Goal: Task Accomplishment & Management: Use online tool/utility

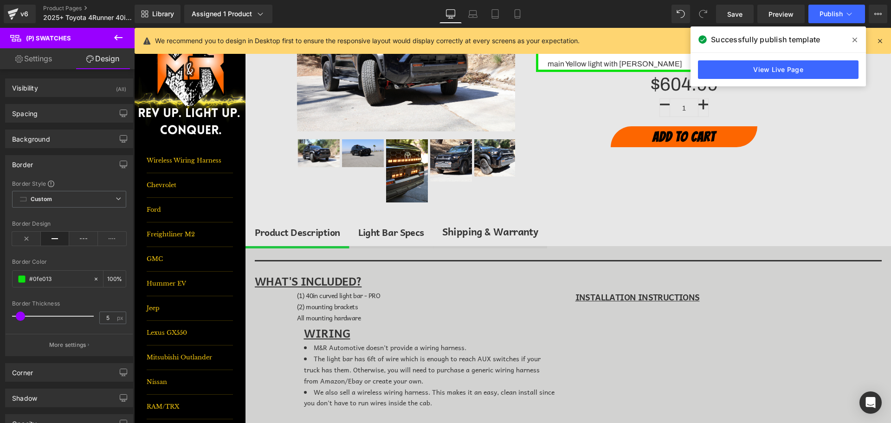
scroll to position [139, 0]
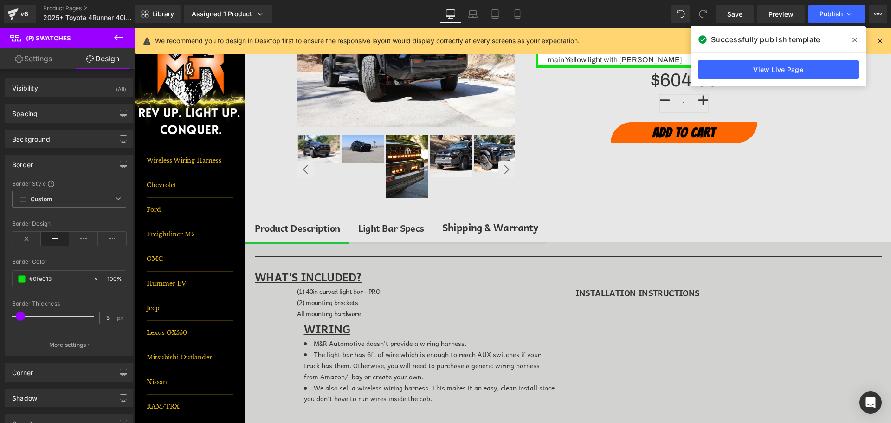
drag, startPoint x: 574, startPoint y: 228, endPoint x: 478, endPoint y: 200, distance: 100.4
click at [405, 222] on div "Light Bar Specs Text Block" at bounding box center [391, 227] width 66 height 15
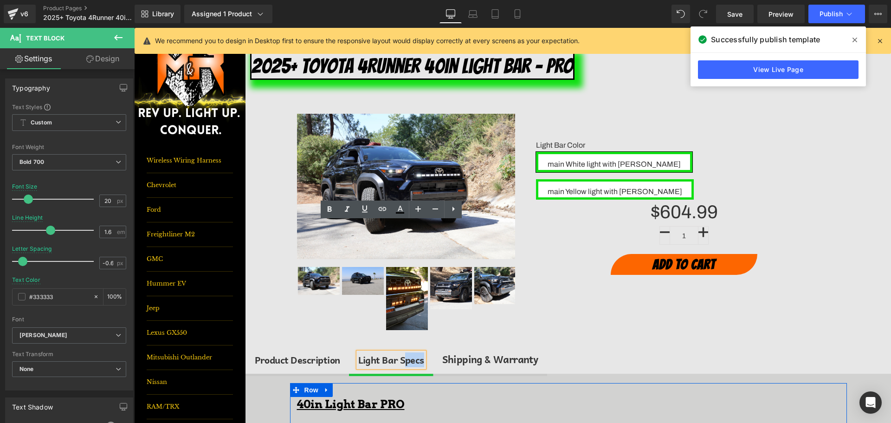
scroll to position [0, 0]
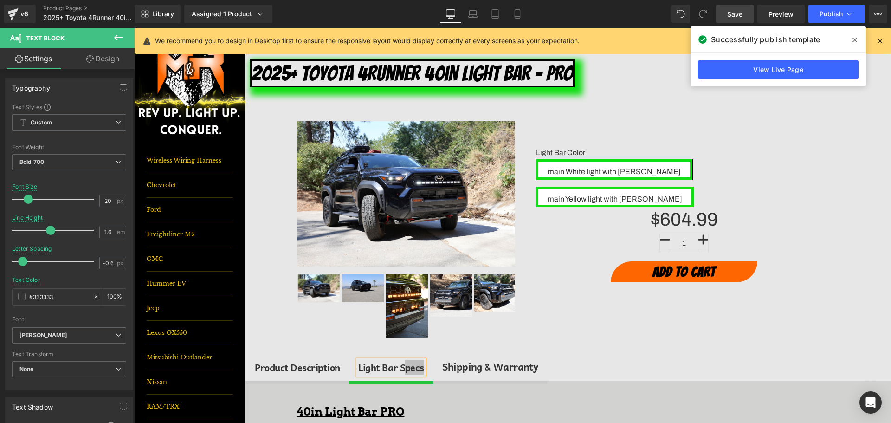
click at [723, 6] on link "Save" at bounding box center [735, 14] width 38 height 19
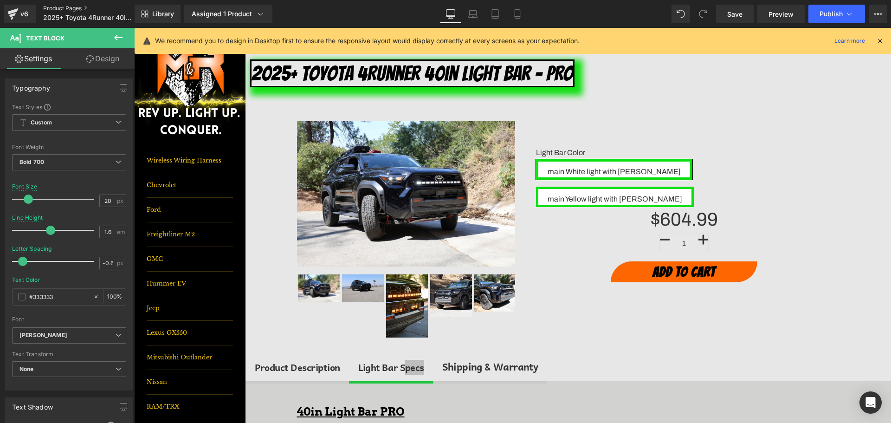
click at [67, 8] on link "Product Pages" at bounding box center [96, 8] width 107 height 7
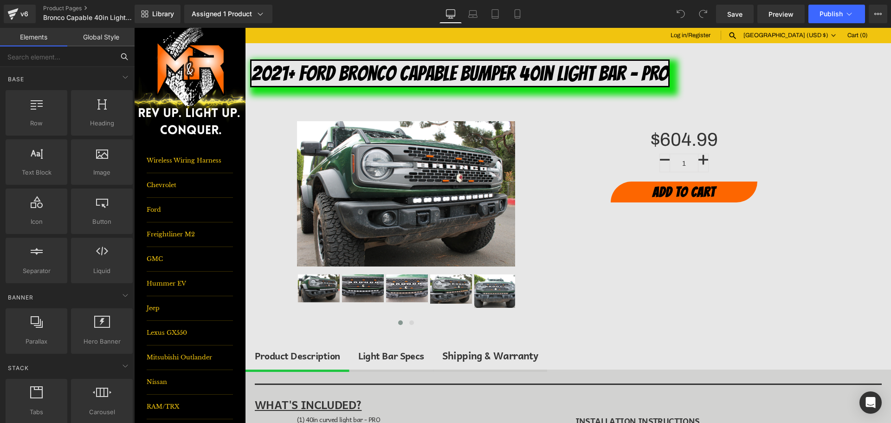
click at [58, 60] on input "text" at bounding box center [57, 56] width 114 height 20
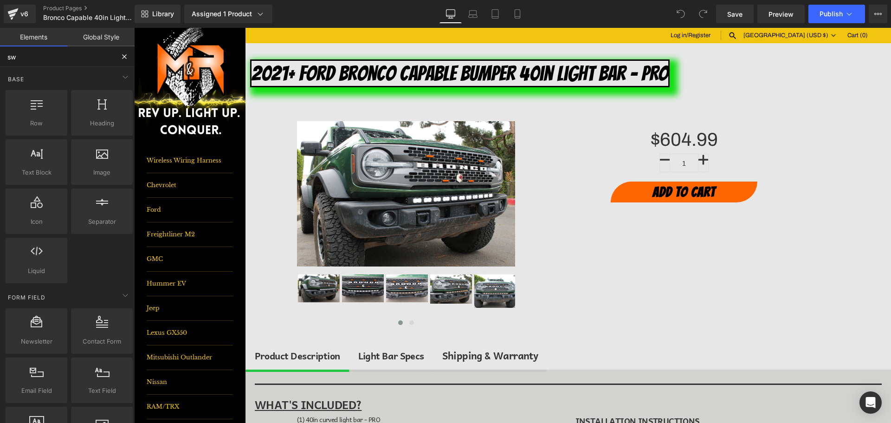
type input "swa"
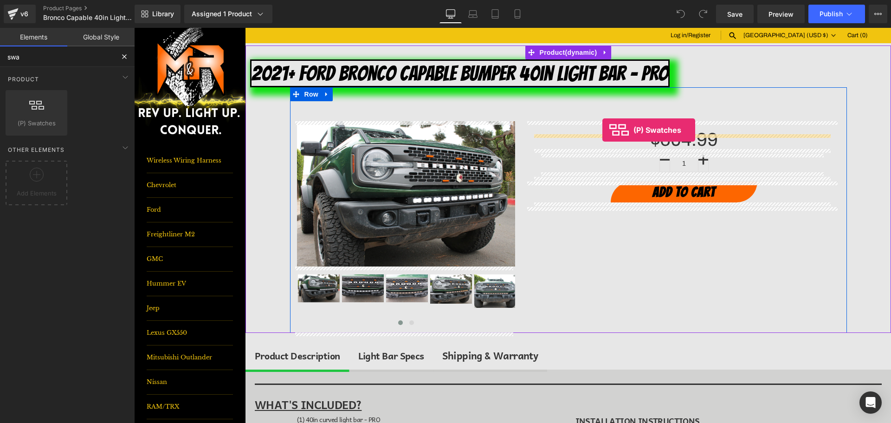
drag, startPoint x: 172, startPoint y: 148, endPoint x: 602, endPoint y: 130, distance: 430.9
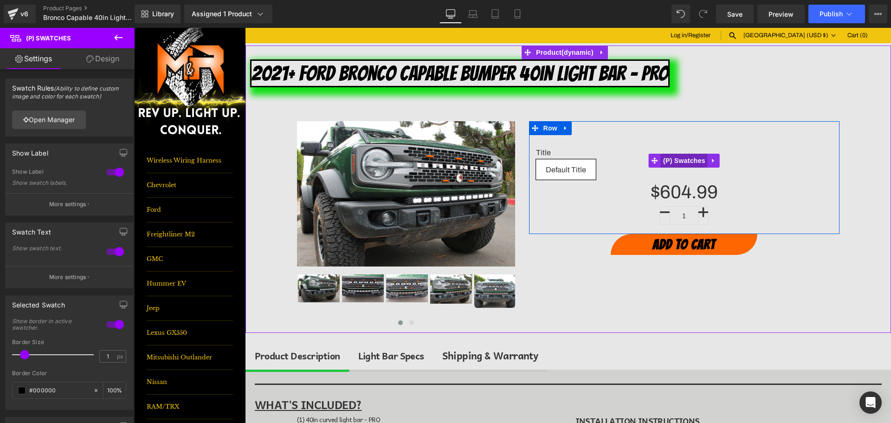
click at [678, 156] on span "(P) Swatches" at bounding box center [684, 161] width 47 height 14
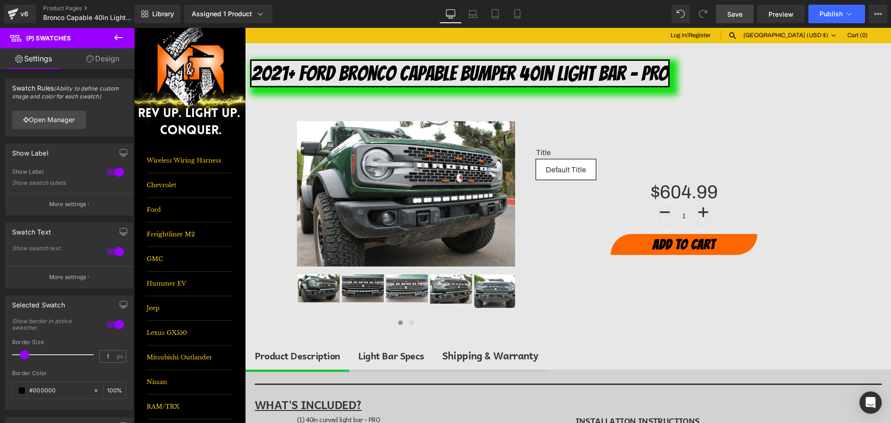
drag, startPoint x: 743, startPoint y: 15, endPoint x: 749, endPoint y: 14, distance: 6.1
click at [742, 15] on span "Save" at bounding box center [734, 14] width 15 height 10
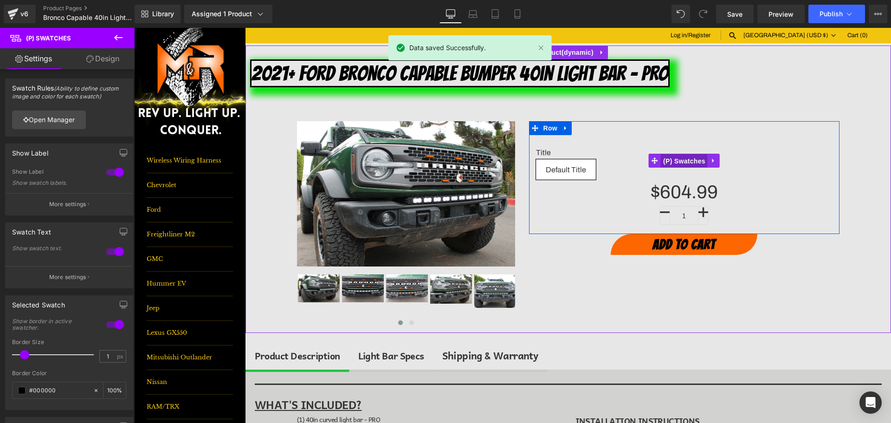
click at [690, 158] on span "(P) Swatches" at bounding box center [684, 161] width 47 height 14
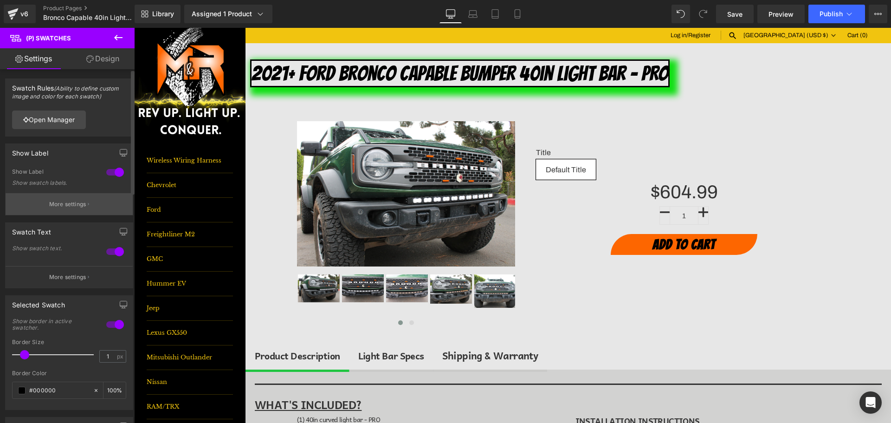
click at [73, 198] on button "More settings" at bounding box center [69, 204] width 127 height 22
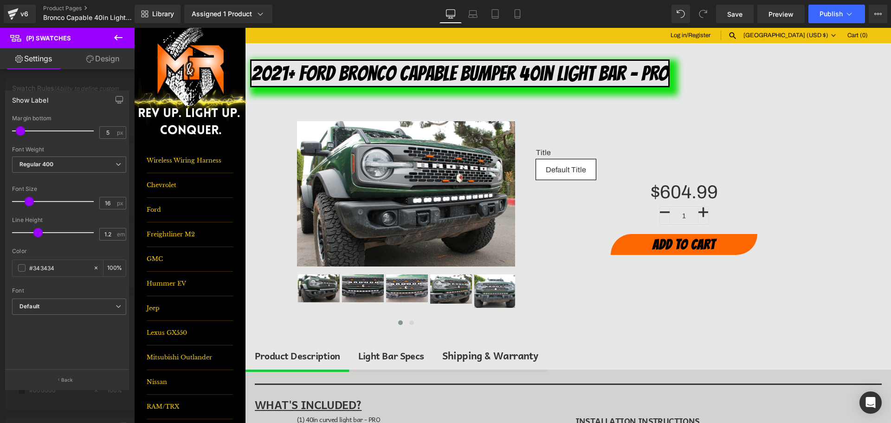
click at [102, 46] on span "(P) Swatches" at bounding box center [55, 38] width 93 height 20
click at [101, 59] on link "Design" at bounding box center [102, 58] width 67 height 21
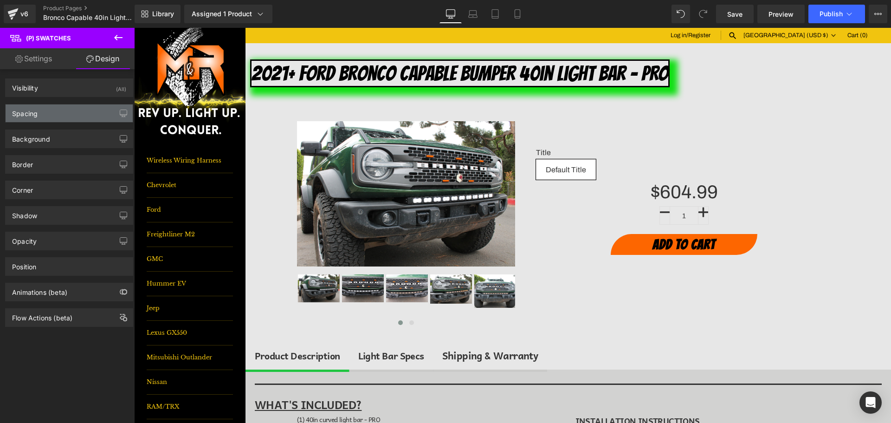
click at [43, 119] on div "Spacing" at bounding box center [69, 113] width 127 height 18
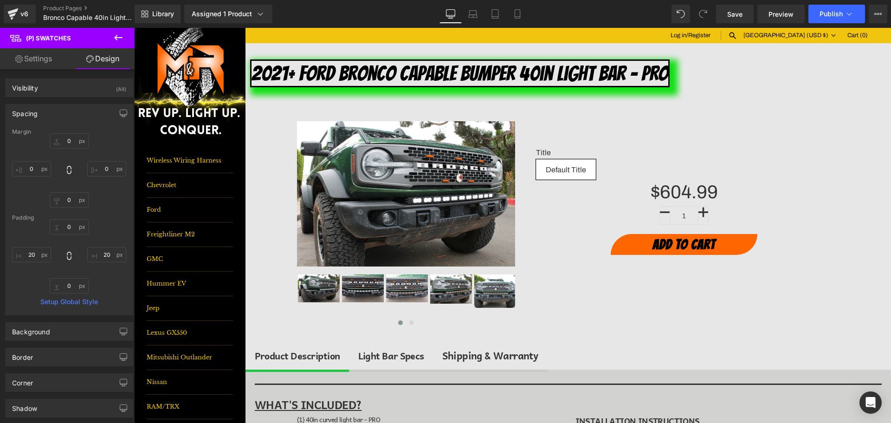
click at [42, 119] on div "Spacing" at bounding box center [69, 113] width 127 height 18
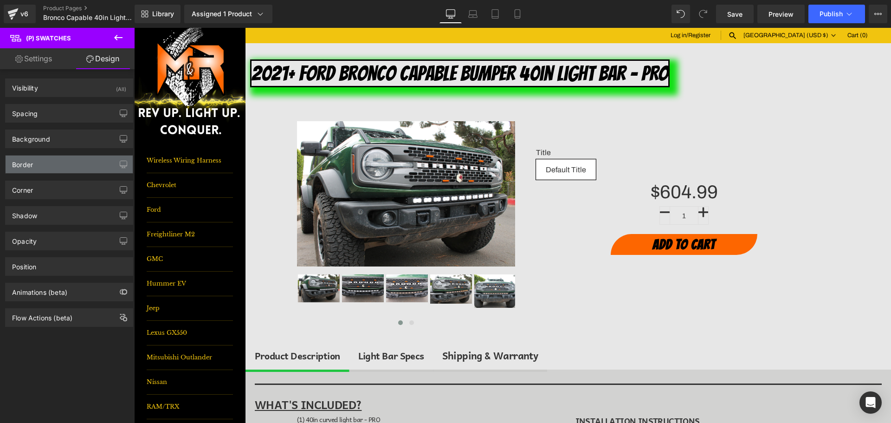
click at [33, 172] on div "Border" at bounding box center [69, 164] width 127 height 18
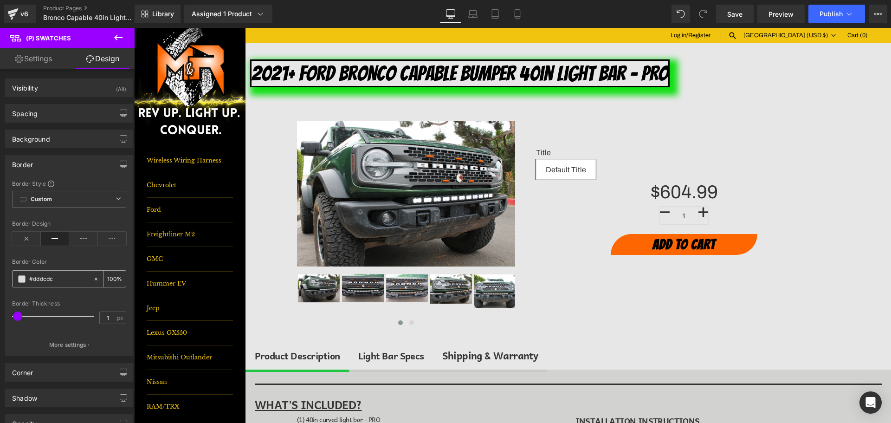
click at [32, 282] on input "#dddcdc" at bounding box center [58, 279] width 59 height 10
type input "0"
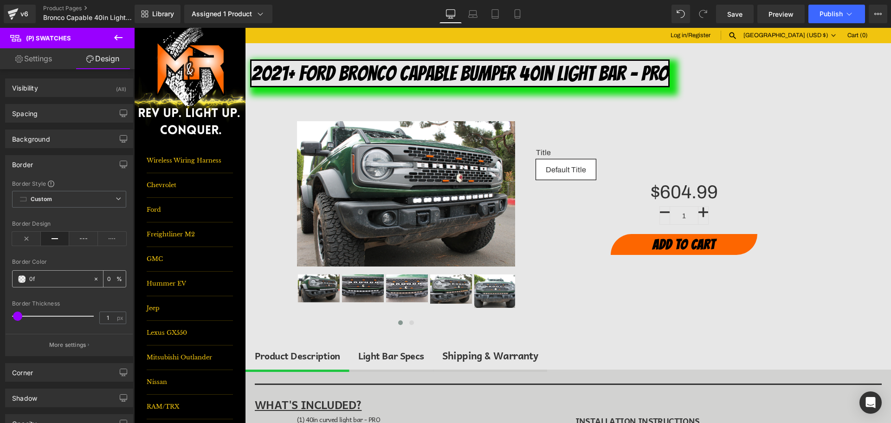
type input "0fe"
type input "100"
type input "0fe0"
type input "0"
type input "0fe013"
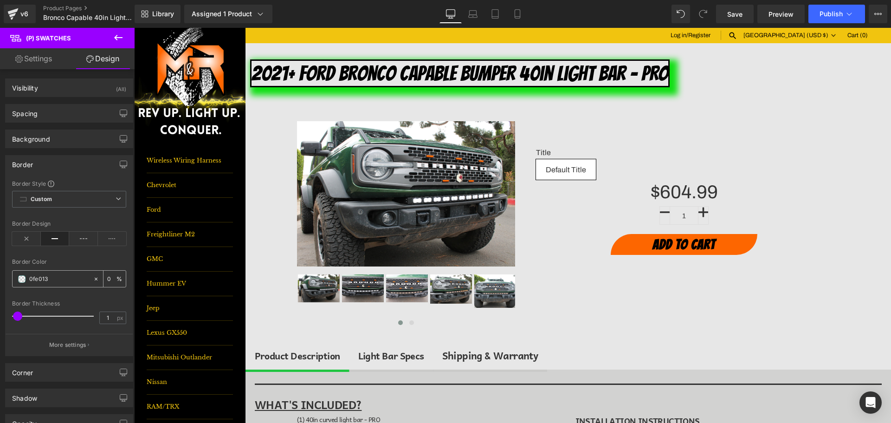
type input "100"
type input "0fe013"
type input "26"
type input "#0fe013"
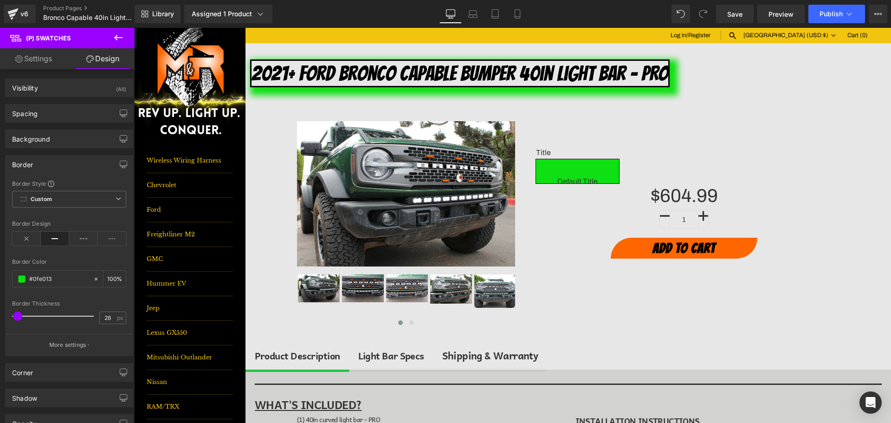
click at [36, 317] on div at bounding box center [55, 316] width 77 height 19
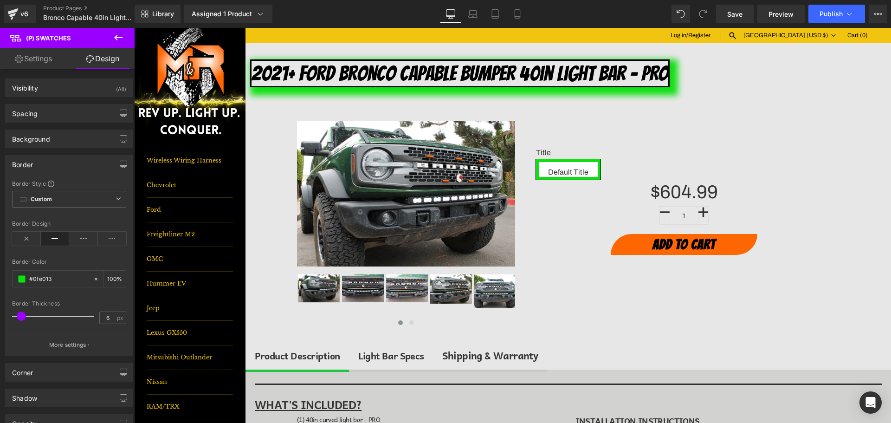
type input "5"
drag, startPoint x: 36, startPoint y: 317, endPoint x: 20, endPoint y: 320, distance: 15.5
click at [20, 320] on span at bounding box center [20, 315] width 9 height 9
click at [749, 16] on link "Save" at bounding box center [735, 14] width 38 height 19
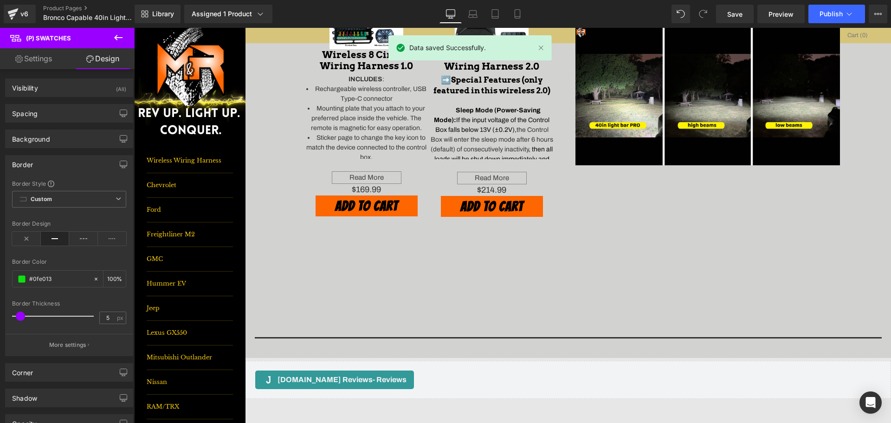
scroll to position [789, 0]
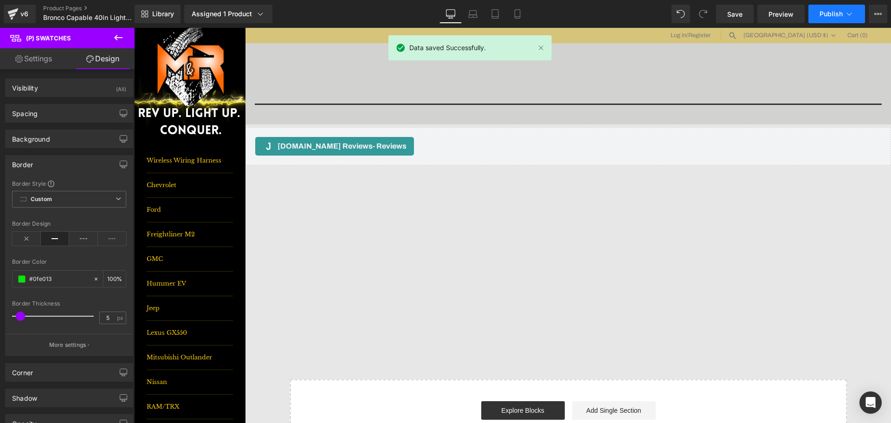
click at [821, 17] on span "Publish" at bounding box center [830, 13] width 23 height 7
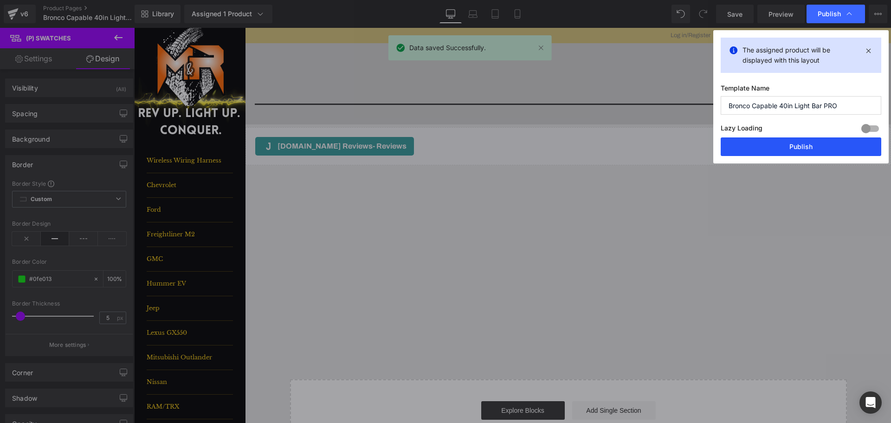
click at [829, 144] on button "Publish" at bounding box center [800, 146] width 161 height 19
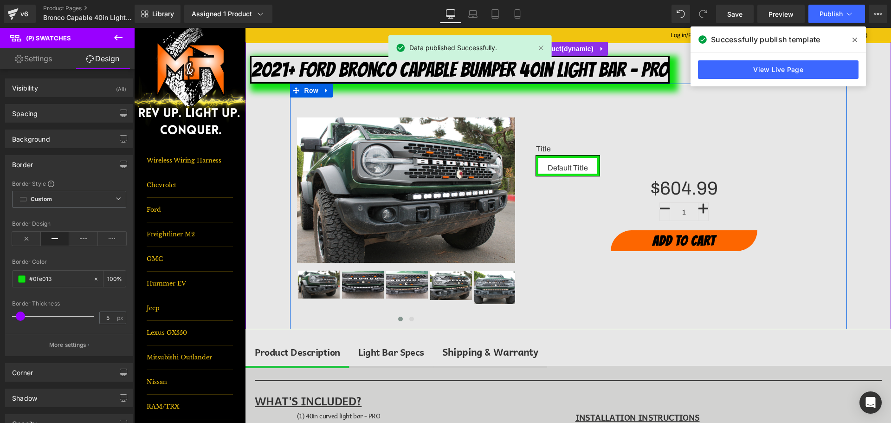
scroll to position [0, 0]
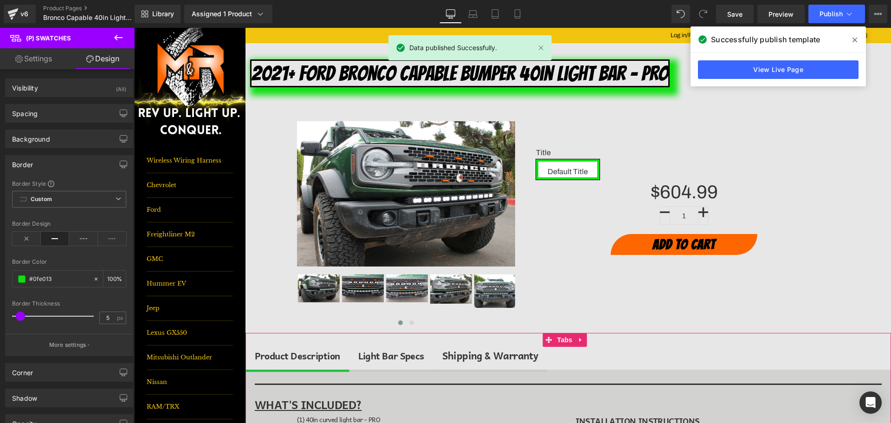
drag, startPoint x: 392, startPoint y: 355, endPoint x: 416, endPoint y: 321, distance: 41.3
click at [392, 355] on div "Light Bar Specs" at bounding box center [391, 355] width 66 height 15
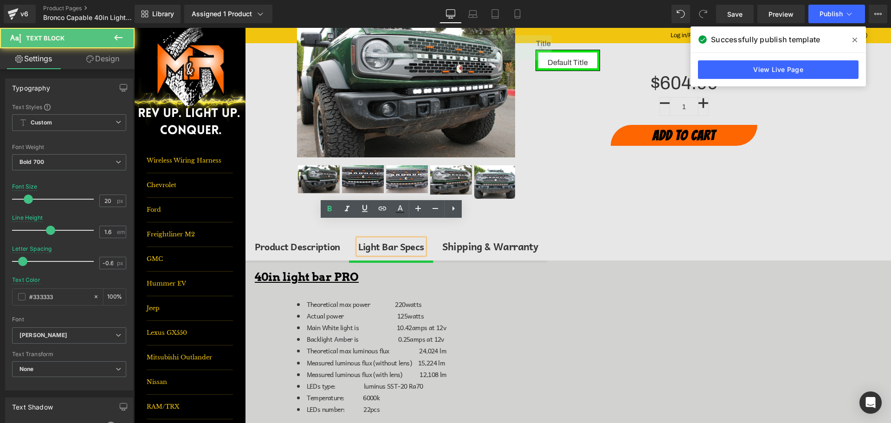
scroll to position [139, 0]
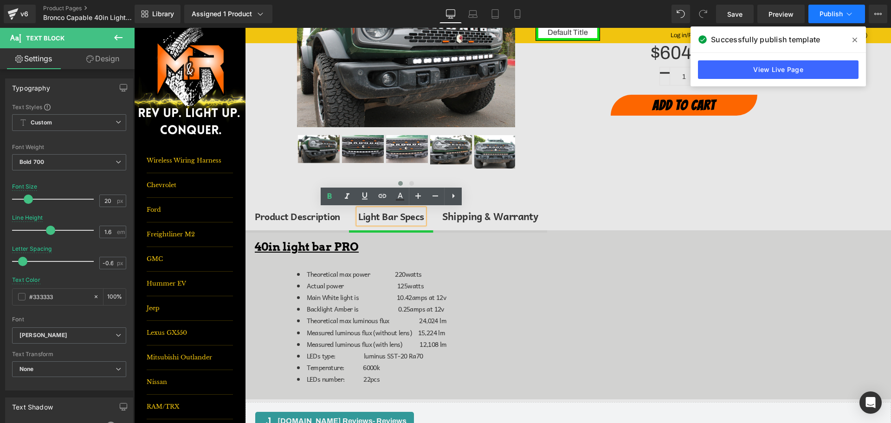
click at [827, 21] on button "Publish" at bounding box center [836, 14] width 57 height 19
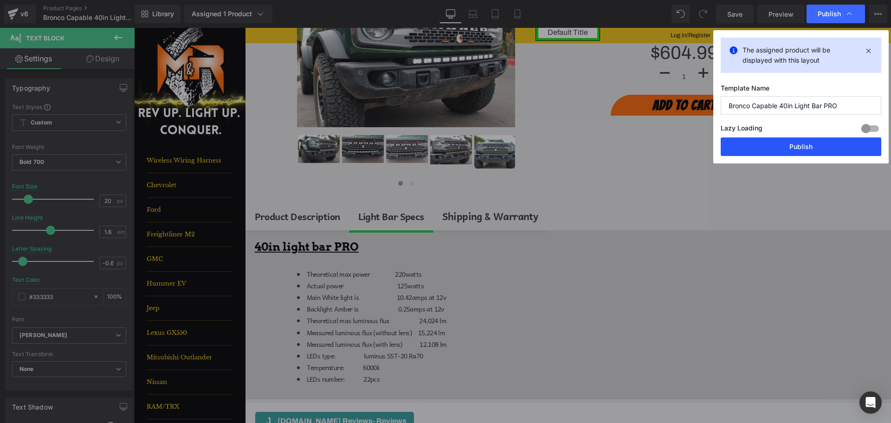
drag, startPoint x: 838, startPoint y: 147, endPoint x: 589, endPoint y: 238, distance: 265.2
click at [838, 147] on button "Publish" at bounding box center [800, 146] width 161 height 19
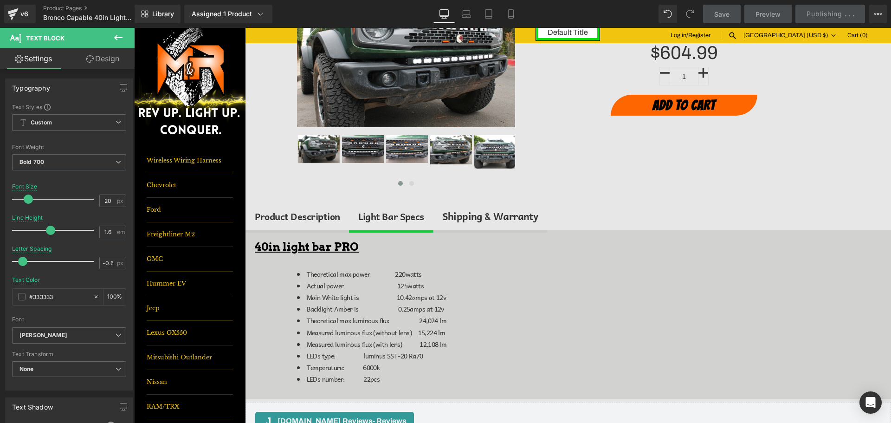
scroll to position [0, 0]
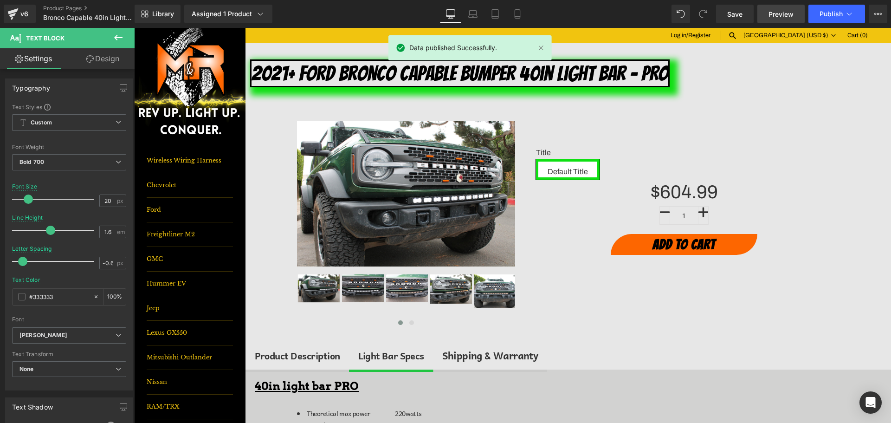
click at [772, 12] on span "Preview" at bounding box center [780, 14] width 25 height 10
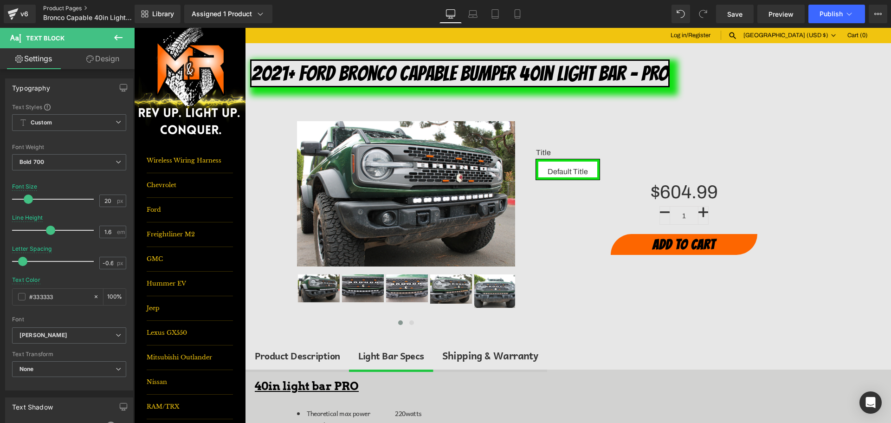
click at [57, 8] on link "Product Pages" at bounding box center [96, 8] width 107 height 7
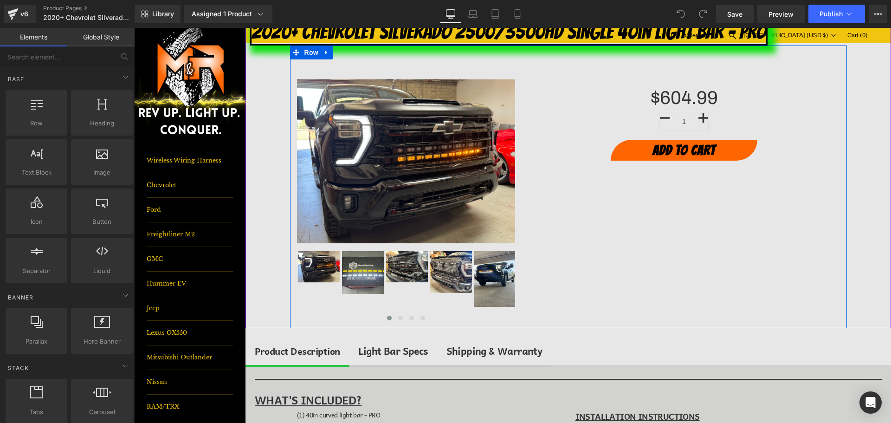
scroll to position [46, 0]
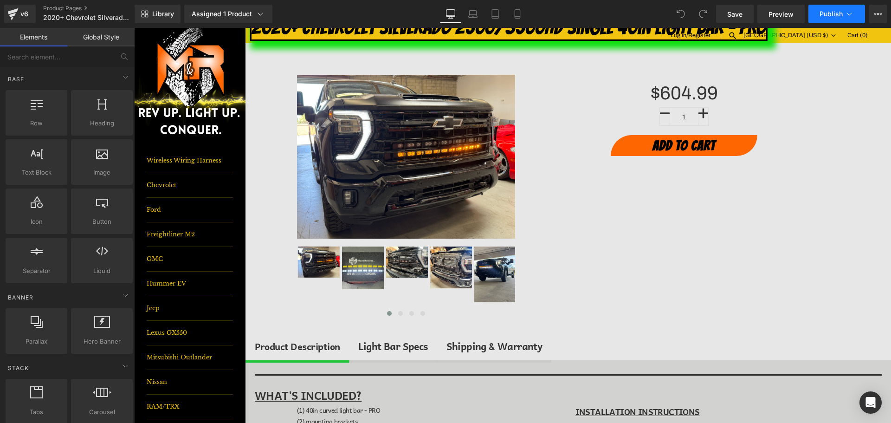
click at [855, 13] on button "Publish" at bounding box center [836, 14] width 57 height 19
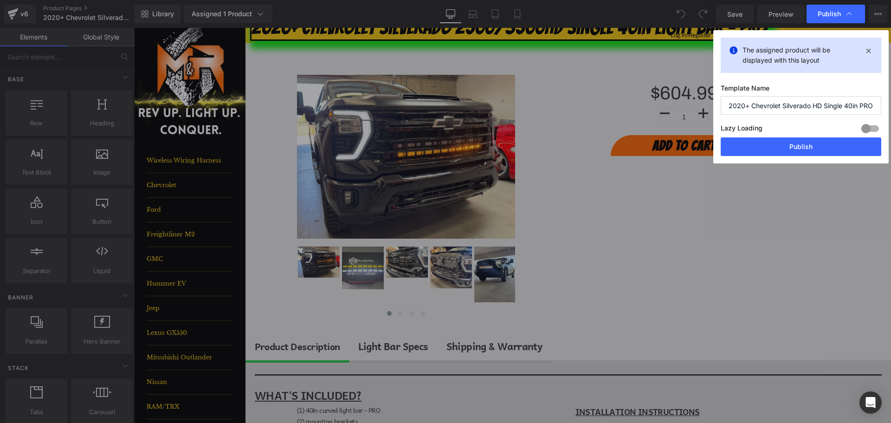
scroll to position [0, 0]
drag, startPoint x: 840, startPoint y: 104, endPoint x: 890, endPoint y: 105, distance: 50.6
click at [890, 105] on div "Publish The assigned product will be displayed with this layout Template Name 2…" at bounding box center [445, 211] width 891 height 423
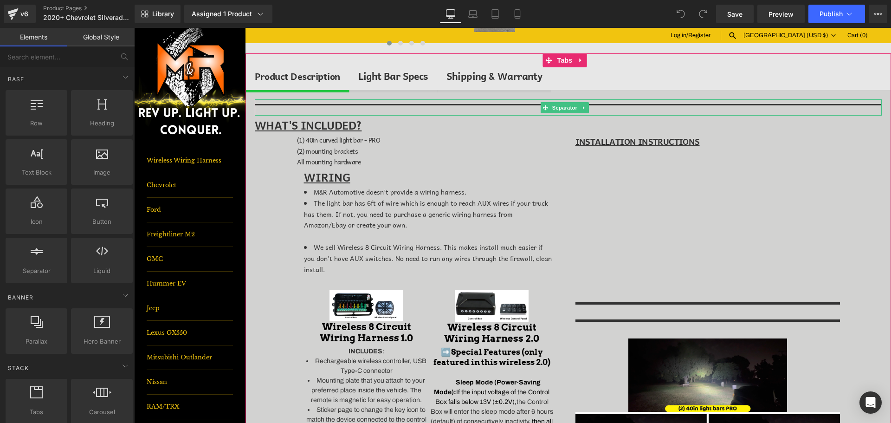
scroll to position [325, 0]
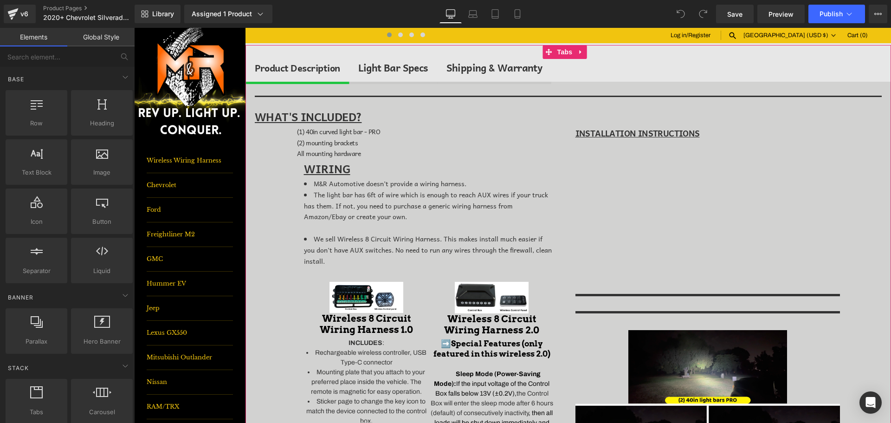
click at [393, 64] on div "Light Bar Specs" at bounding box center [393, 68] width 70 height 16
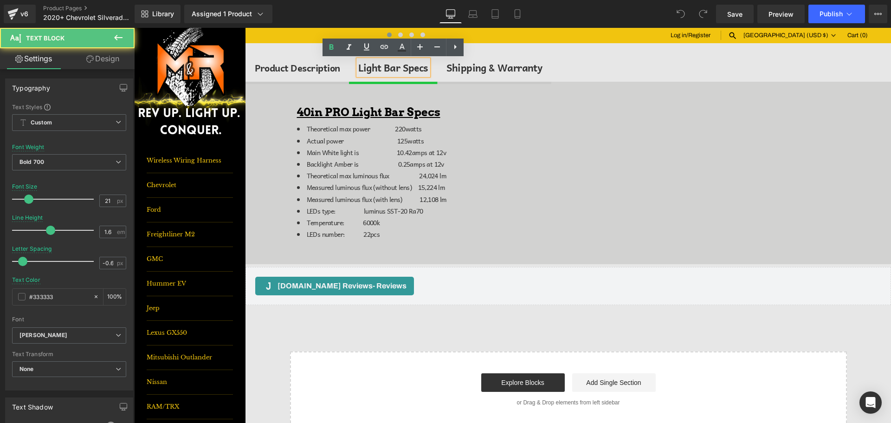
click at [297, 70] on div "Product Description" at bounding box center [297, 67] width 85 height 15
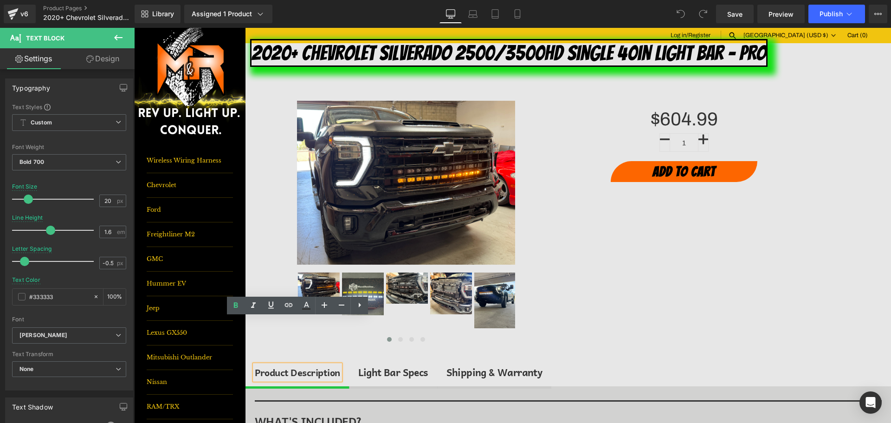
scroll to position [0, 0]
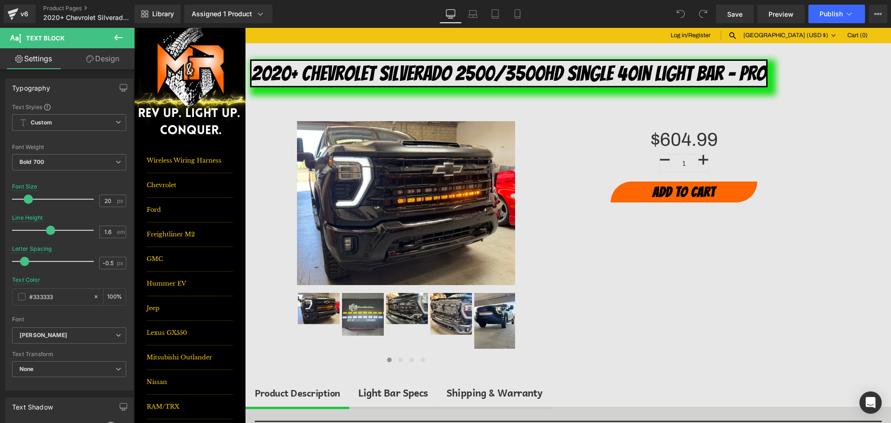
click at [116, 36] on icon at bounding box center [118, 37] width 11 height 11
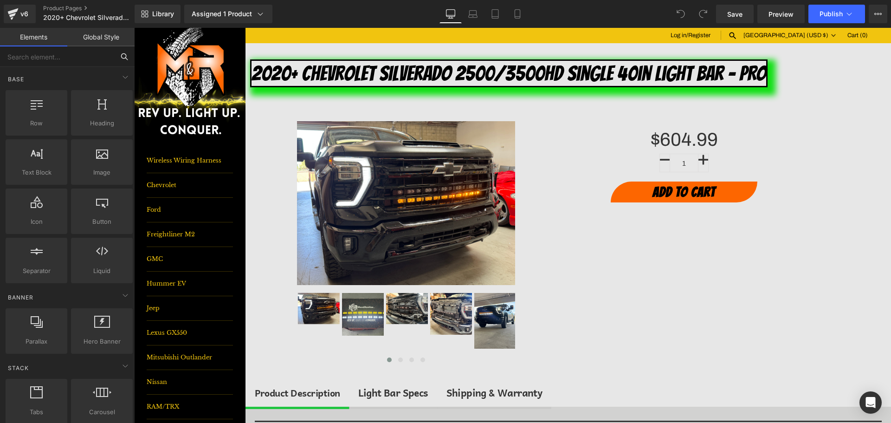
click at [47, 66] on input "text" at bounding box center [57, 56] width 114 height 20
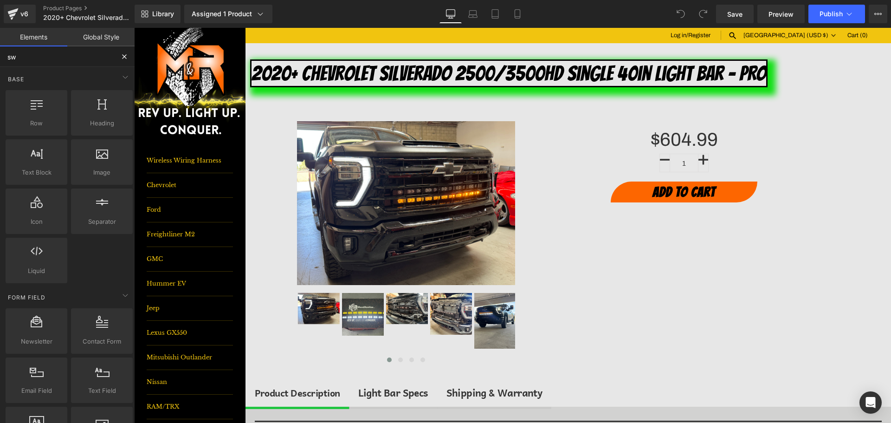
type input "swa"
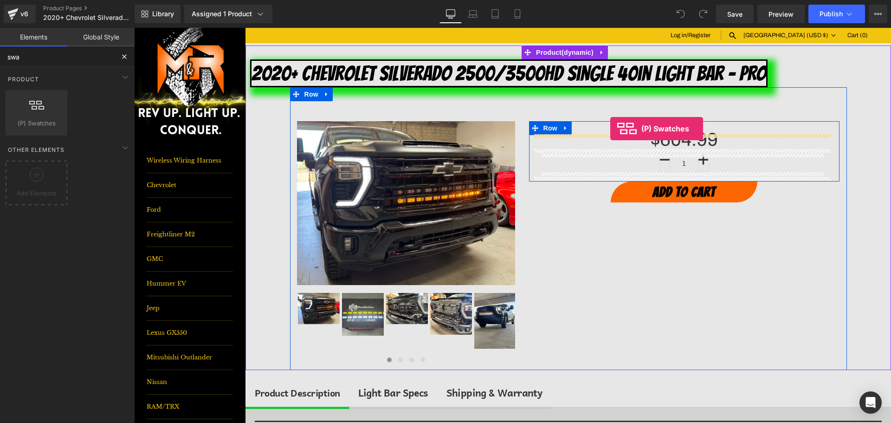
drag, startPoint x: 195, startPoint y: 144, endPoint x: 610, endPoint y: 129, distance: 415.0
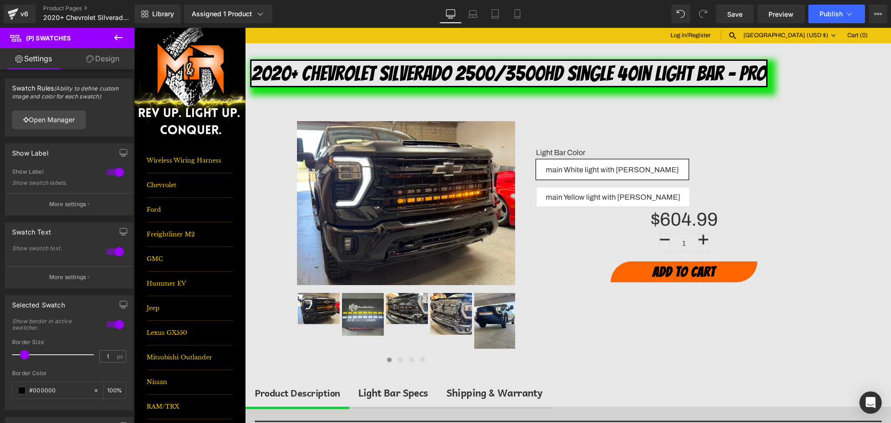
click at [92, 64] on link "Design" at bounding box center [102, 58] width 67 height 21
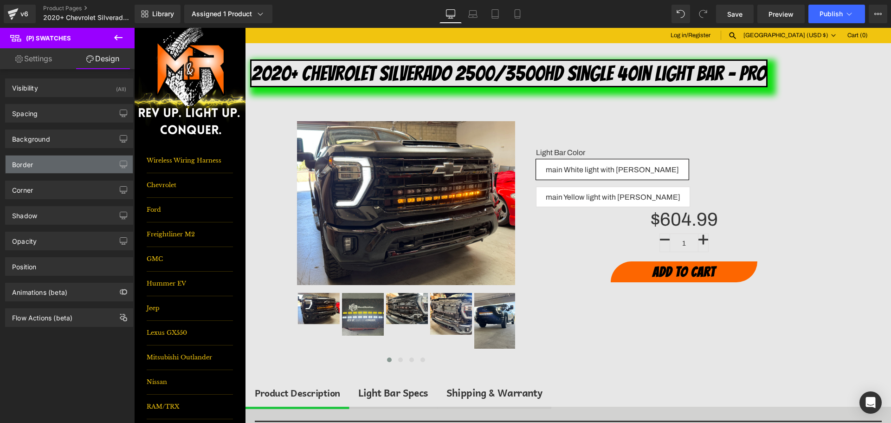
click at [45, 167] on div "Border" at bounding box center [69, 164] width 127 height 18
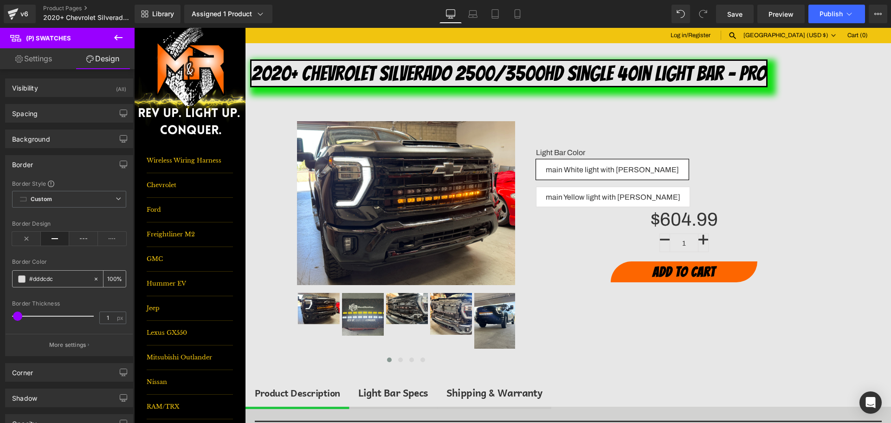
click at [27, 280] on div "#dddcdc" at bounding box center [53, 278] width 80 height 16
click at [34, 279] on input "#dddcdc" at bounding box center [58, 279] width 59 height 10
click at [34, 278] on input "#dddcdc" at bounding box center [58, 279] width 59 height 10
type input "0"
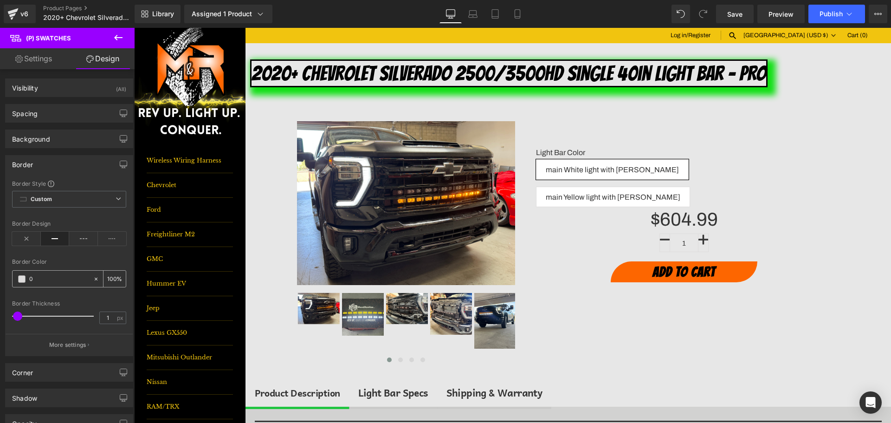
type input "0"
type input "0fe013"
type input "100"
type input "#0fe013"
click at [107, 317] on input "1" at bounding box center [108, 318] width 16 height 12
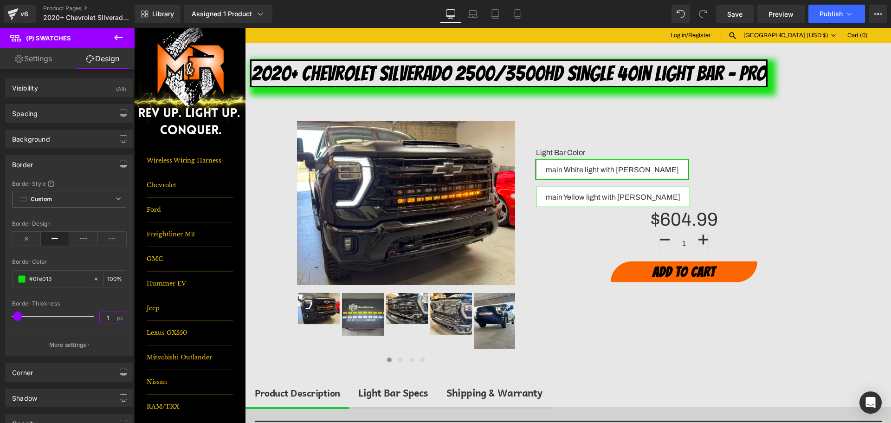
click at [107, 317] on input "1" at bounding box center [108, 318] width 16 height 12
type input "5"
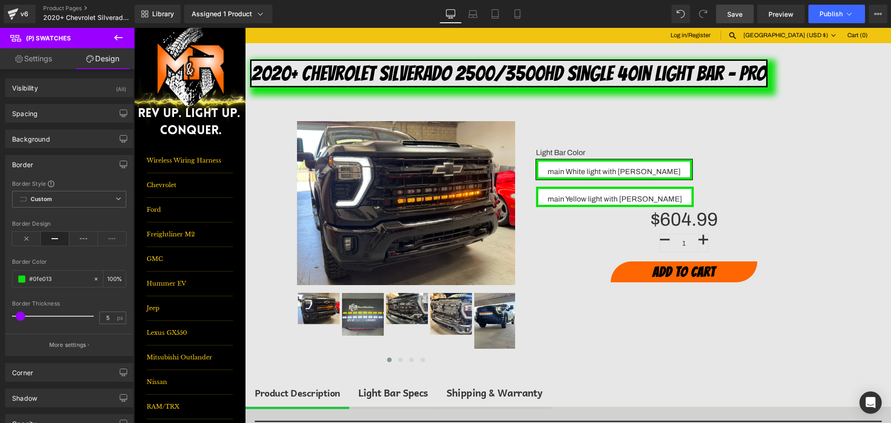
click at [741, 13] on span "Save" at bounding box center [734, 14] width 15 height 10
click at [837, 19] on button "Publish" at bounding box center [836, 14] width 57 height 19
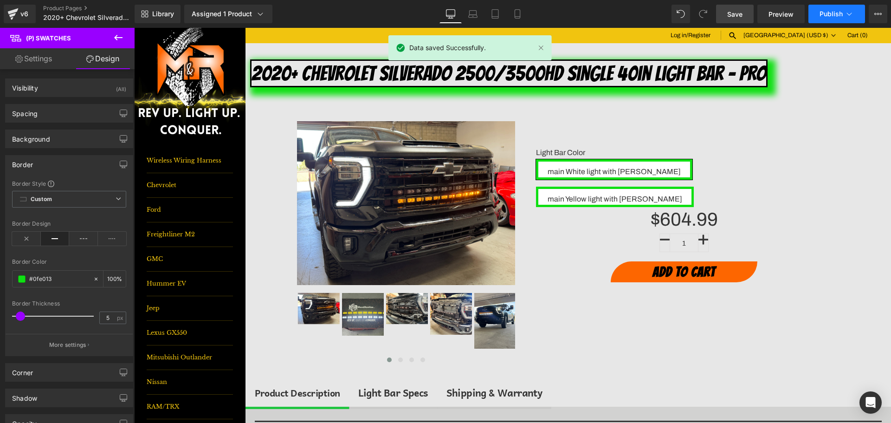
click at [837, 19] on button "Publish" at bounding box center [836, 14] width 57 height 19
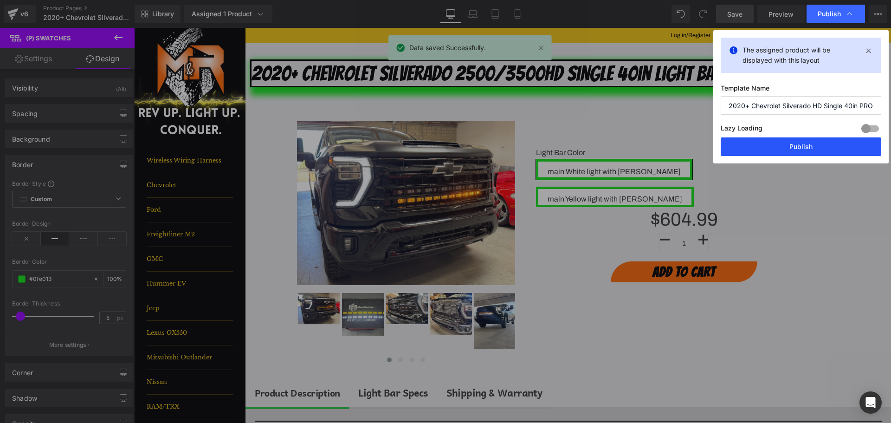
click at [837, 144] on button "Publish" at bounding box center [800, 146] width 161 height 19
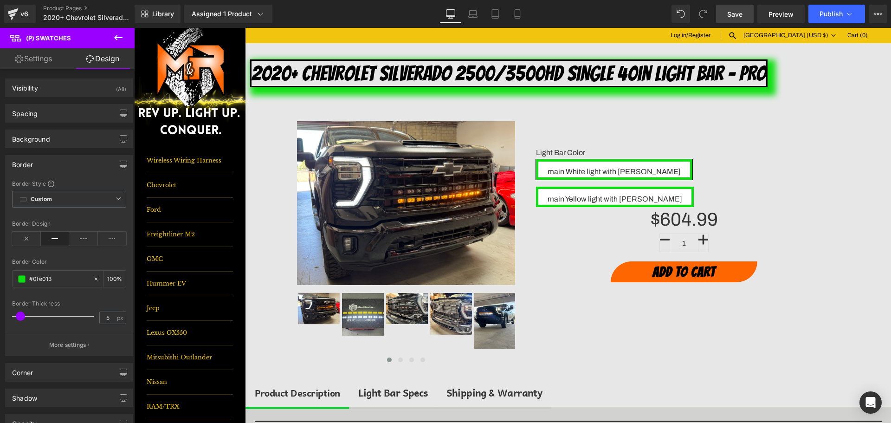
click at [732, 13] on span "Save" at bounding box center [734, 14] width 15 height 10
click at [831, 14] on span "Publish" at bounding box center [830, 13] width 23 height 7
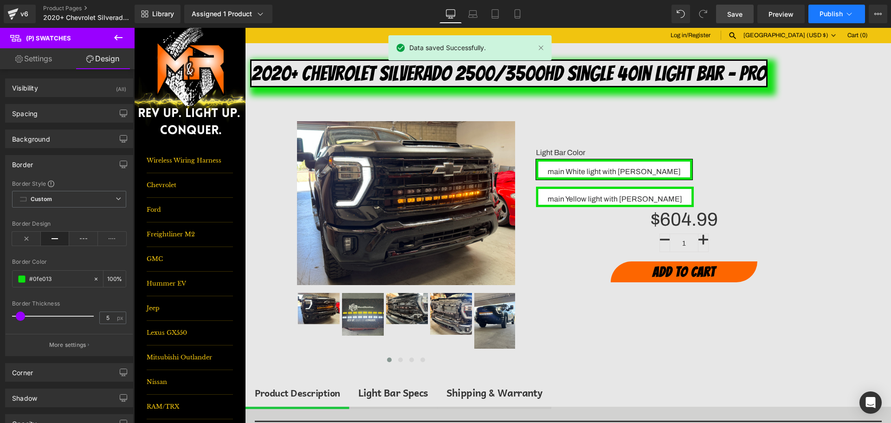
click at [831, 14] on span "Publish" at bounding box center [830, 13] width 23 height 7
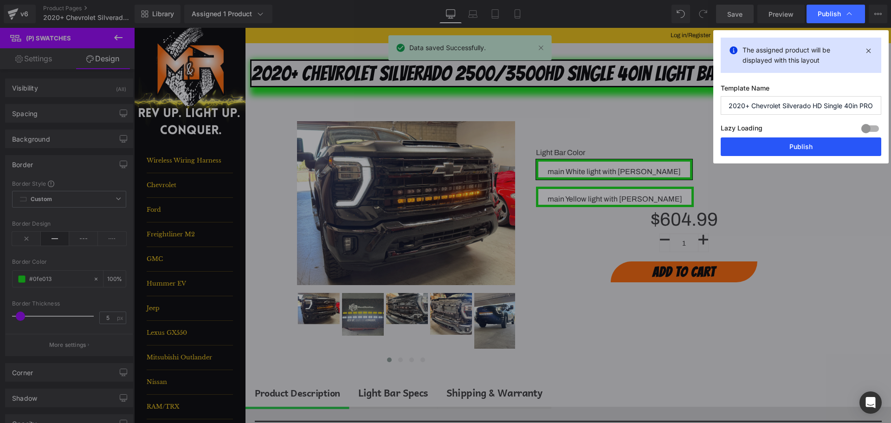
click at [818, 143] on button "Publish" at bounding box center [800, 146] width 161 height 19
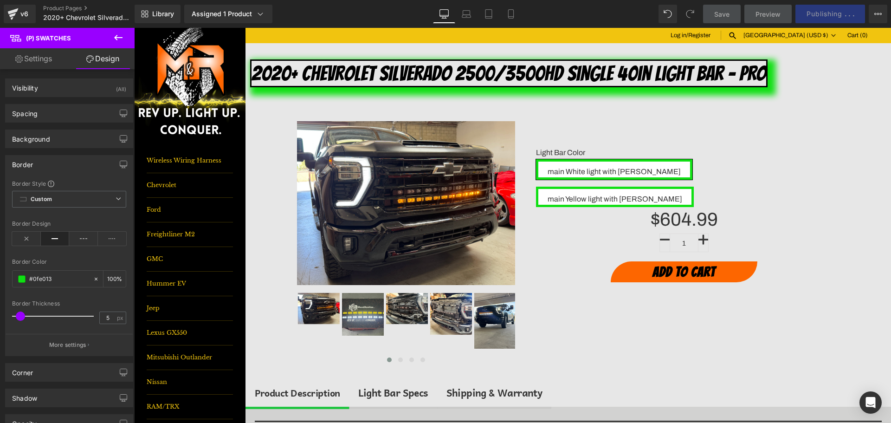
drag, startPoint x: 890, startPoint y: 105, endPoint x: 950, endPoint y: 28, distance: 97.2
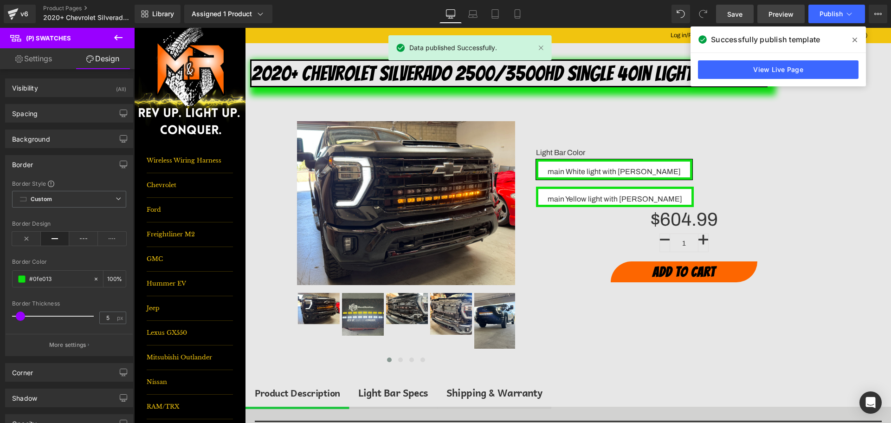
click at [775, 11] on span "Preview" at bounding box center [780, 14] width 25 height 10
